Goal: Task Accomplishment & Management: Use online tool/utility

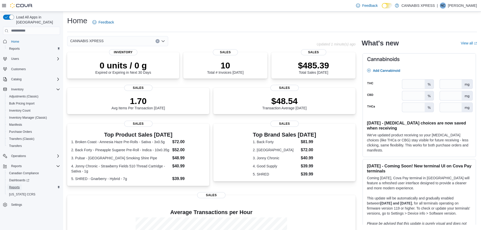
click at [20, 184] on link "Reports" at bounding box center [14, 187] width 15 height 6
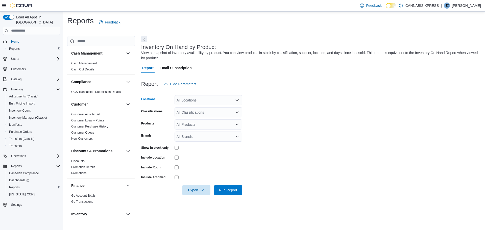
click at [222, 100] on div "All Locations" at bounding box center [208, 100] width 68 height 10
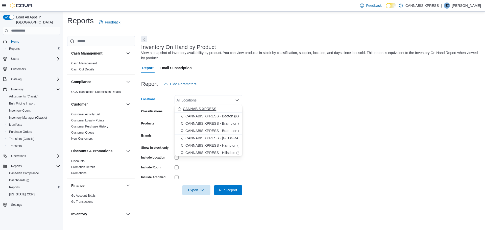
click at [208, 108] on span "CANNABIS XPRESS" at bounding box center [199, 108] width 33 height 5
click at [351, 152] on form "Locations CANNABIS XPRESS Combo box. Selected. CANNABIS XPRESS. Press Backspace…" at bounding box center [310, 142] width 339 height 106
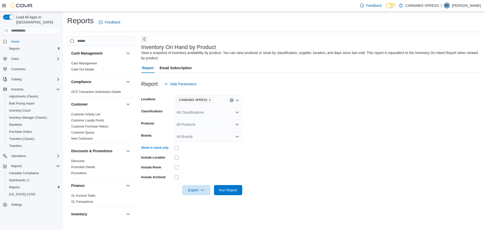
click at [200, 170] on div at bounding box center [208, 167] width 68 height 8
click at [230, 194] on span "Run Report" at bounding box center [228, 190] width 22 height 10
click at [318, 148] on form "Locations CANNABIS XPRESS Classifications All Classifications Products All Prod…" at bounding box center [309, 142] width 336 height 106
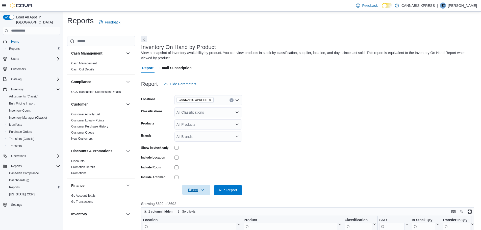
click at [196, 191] on span "Export" at bounding box center [196, 190] width 22 height 10
click at [201, 161] on span "Export to Excel" at bounding box center [197, 160] width 23 height 4
click at [314, 138] on form "Locations CANNABIS XPRESS Classifications All Classifications Products All Prod…" at bounding box center [309, 142] width 336 height 106
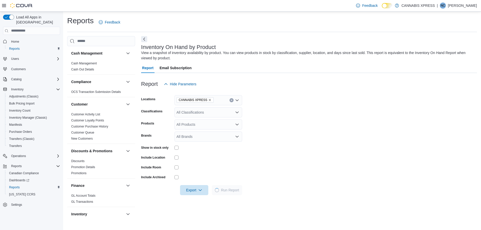
click at [208, 99] on icon "Remove CANNABIS XPRESS from selection in this group" at bounding box center [209, 99] width 3 height 3
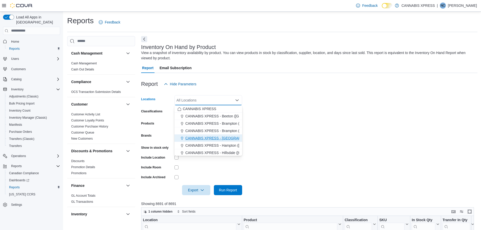
click at [216, 137] on span "CANNABIS XPRESS - Delhi (Main Street)" at bounding box center [241, 138] width 113 height 5
click at [307, 151] on form "Locations CANNABIS XPRESS - Delhi (Main Street) Combo box. Selected. CANNABIS X…" at bounding box center [309, 142] width 336 height 106
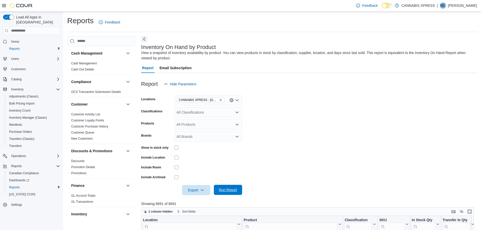
click at [239, 186] on span "Run Report" at bounding box center [228, 190] width 22 height 10
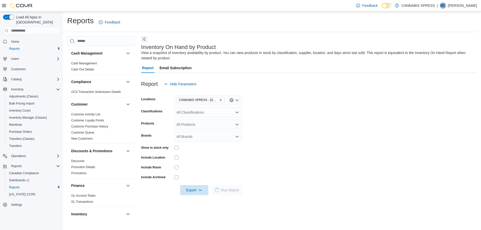
click at [297, 133] on form "Locations CANNABIS XPRESS - Delhi (Main Street) Classifications All Classificat…" at bounding box center [309, 142] width 336 height 106
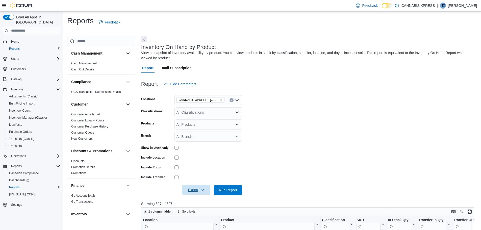
click at [198, 187] on span "Export" at bounding box center [196, 190] width 22 height 10
click at [205, 161] on span "Export to Excel" at bounding box center [197, 160] width 23 height 4
click at [289, 118] on form "Locations CANNABIS XPRESS - Delhi (Main Street) Classifications All Classificat…" at bounding box center [309, 142] width 336 height 106
click at [342, 110] on form "Locations CANNABIS XPRESS - Delhi (Main Street) Classifications All Classificat…" at bounding box center [309, 142] width 336 height 106
click at [178, 148] on div at bounding box center [208, 148] width 68 height 4
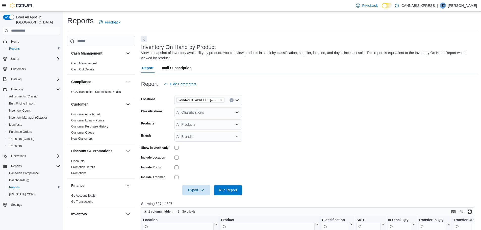
click at [223, 166] on div at bounding box center [208, 167] width 68 height 4
click at [228, 196] on div at bounding box center [309, 198] width 336 height 6
click at [229, 192] on span "Run Report" at bounding box center [228, 189] width 18 height 5
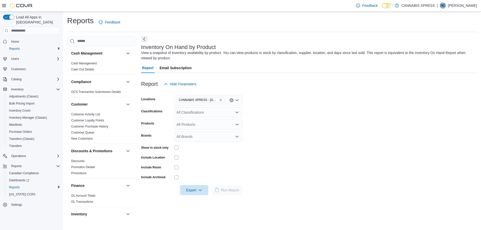
click at [312, 108] on form "Locations CANNABIS XPRESS - Delhi (Main Street) Classifications All Classificat…" at bounding box center [309, 142] width 336 height 106
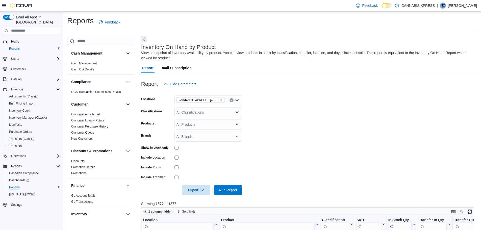
drag, startPoint x: 282, startPoint y: 124, endPoint x: 273, endPoint y: 131, distance: 11.9
click at [280, 126] on form "Locations CANNABIS XPRESS - Delhi (Main Street) Classifications All Classificat…" at bounding box center [309, 142] width 336 height 106
click at [202, 192] on span "Export" at bounding box center [196, 190] width 22 height 10
click at [203, 160] on span "Export to Excel" at bounding box center [197, 160] width 23 height 4
